Goal: Obtain resource: Download file/media

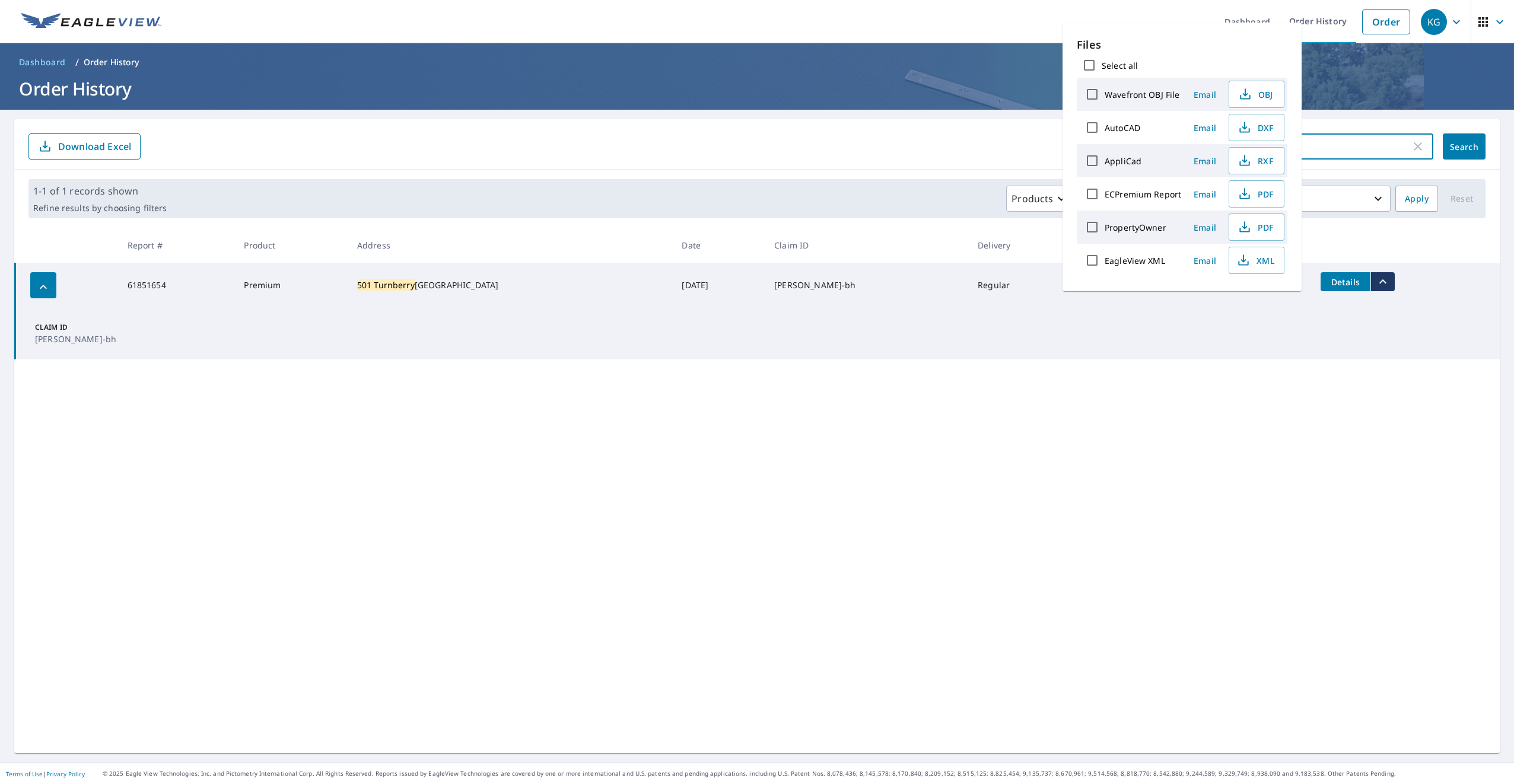
click at [1361, 155] on input "501 turnberry" at bounding box center [1324, 147] width 175 height 33
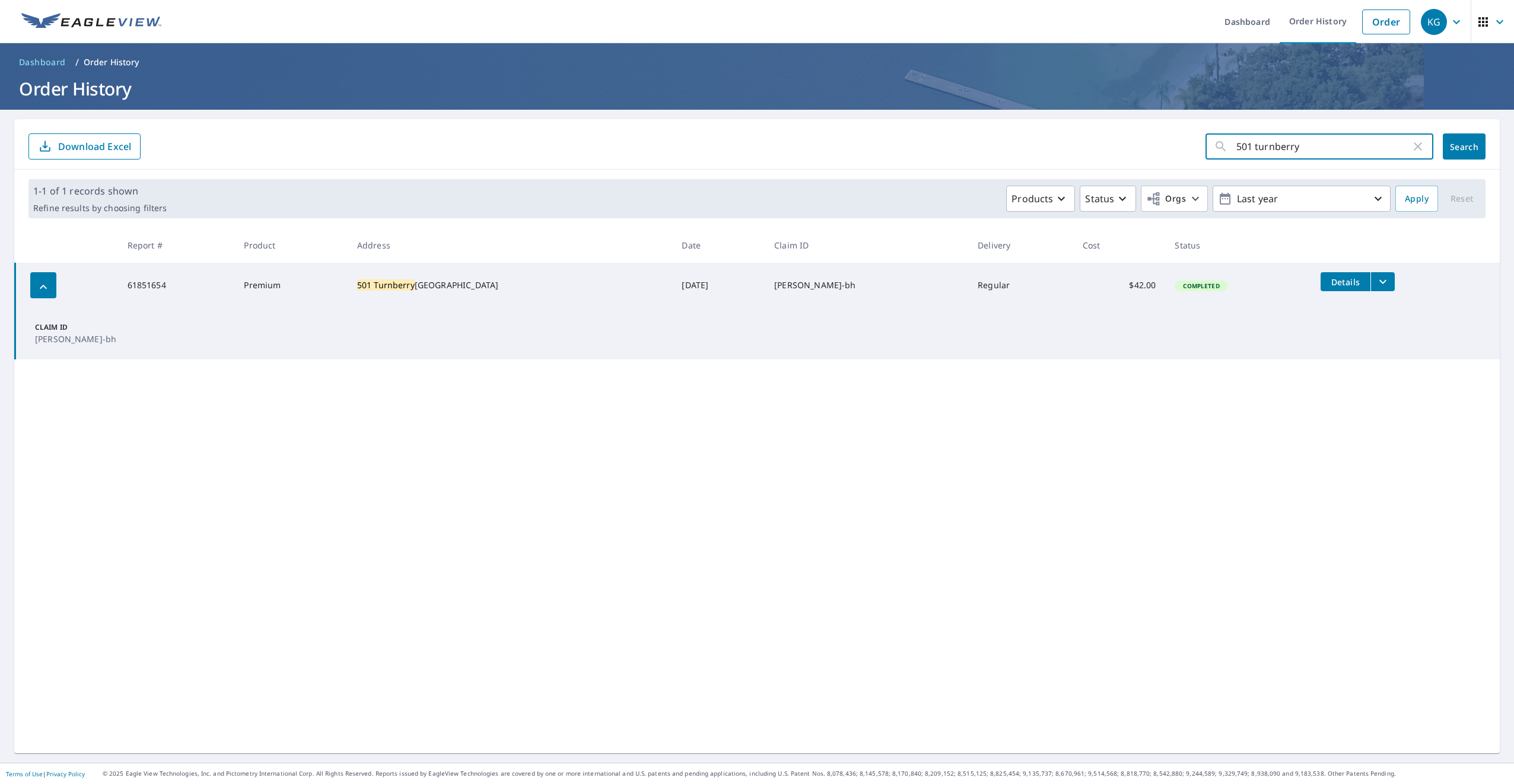
click at [1361, 155] on input "501 turnberry" at bounding box center [1324, 147] width 175 height 33
type input "5701 tanager"
click button "Search" at bounding box center [1463, 147] width 43 height 26
click at [1367, 272] on td "Details" at bounding box center [1403, 282] width 191 height 38
click at [1373, 279] on icon "filesDropdownBtn-67133476" at bounding box center [1380, 282] width 15 height 15
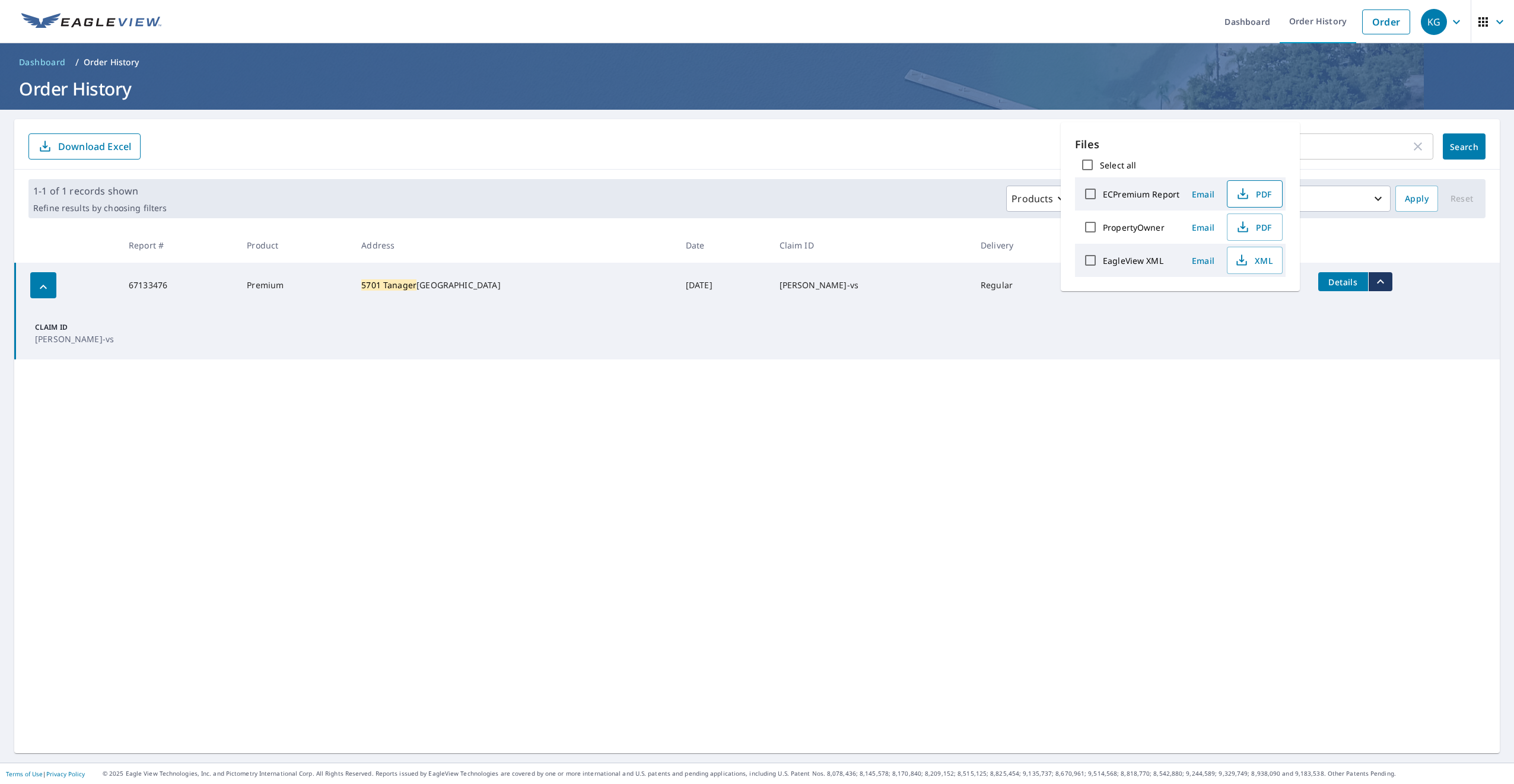
click at [1261, 190] on span "PDF" at bounding box center [1254, 194] width 38 height 15
